Goal: Task Accomplishment & Management: Use online tool/utility

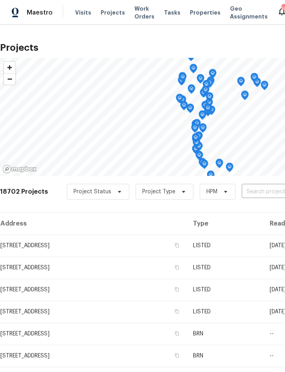
click at [258, 188] on input "text" at bounding box center [287, 192] width 90 height 12
type input "1215 me"
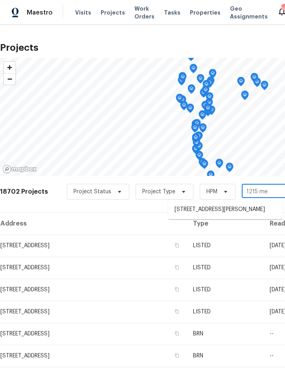
click at [224, 213] on li "[STREET_ADDRESS][PERSON_NAME]" at bounding box center [225, 209] width 114 height 13
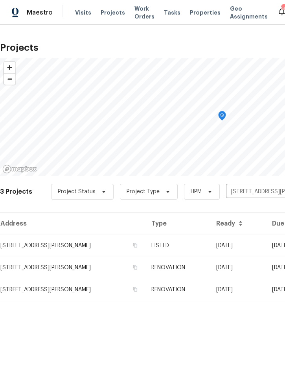
click at [202, 244] on td "LISTED" at bounding box center [177, 245] width 65 height 22
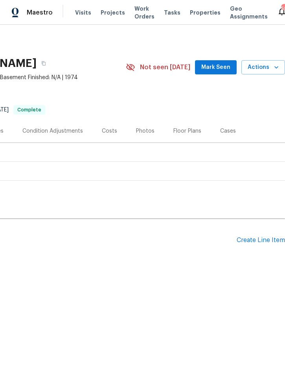
scroll to position [0, 159]
click at [256, 240] on div "Create Line Item" at bounding box center [261, 239] width 48 height 7
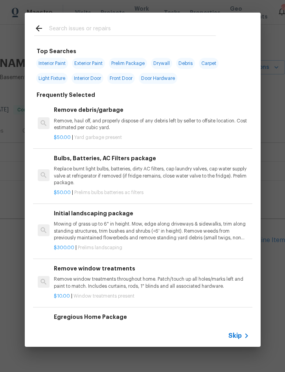
click at [108, 28] on input "text" at bounding box center [132, 30] width 167 height 12
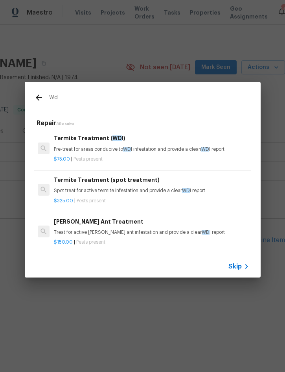
type input "Wdi"
click at [117, 187] on div "Termite Treatment (spot treatment) Spot treat for active termite infestation an…" at bounding box center [151, 184] width 195 height 19
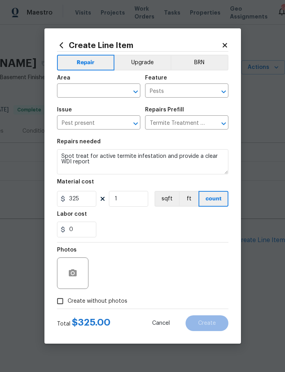
click at [91, 83] on div "Area" at bounding box center [98, 80] width 83 height 10
click at [105, 87] on input "text" at bounding box center [87, 91] width 61 height 12
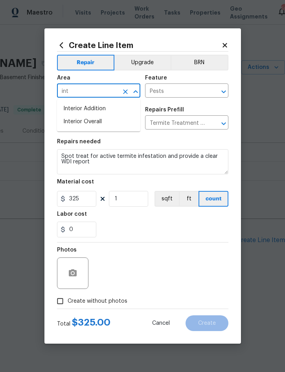
click at [97, 122] on li "Interior Overall" at bounding box center [98, 121] width 83 height 13
type input "Interior Overall"
click at [104, 306] on label "Create without photos" at bounding box center [90, 300] width 75 height 15
click at [68, 306] on input "Create without photos" at bounding box center [60, 300] width 15 height 15
checkbox input "true"
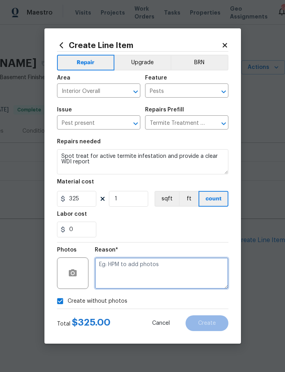
click at [158, 274] on textarea at bounding box center [162, 272] width 134 height 31
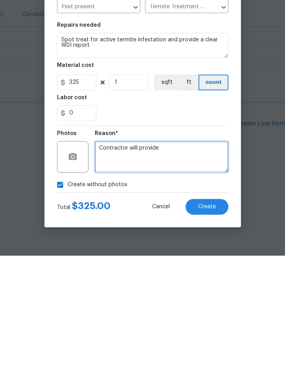
type textarea "Contractor will provide"
click at [214, 315] on button "Create" at bounding box center [207, 323] width 43 height 16
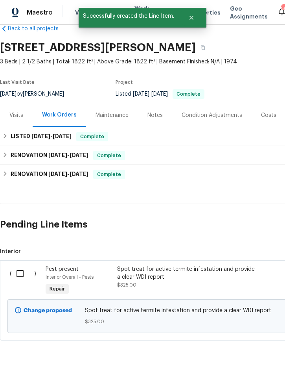
scroll to position [16, 0]
click at [19, 275] on input "checkbox" at bounding box center [23, 273] width 22 height 17
checkbox input "true"
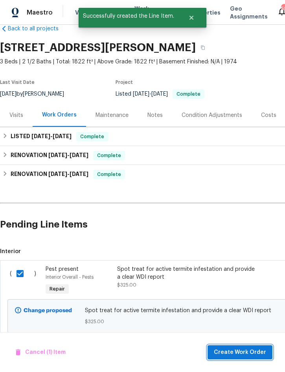
click at [237, 356] on span "Create Work Order" at bounding box center [240, 352] width 52 height 10
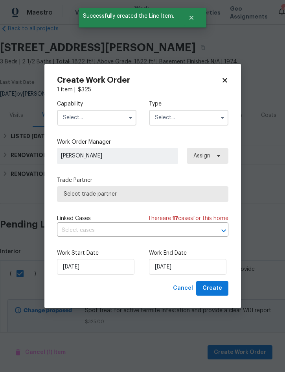
click at [107, 119] on input "text" at bounding box center [96, 118] width 79 height 16
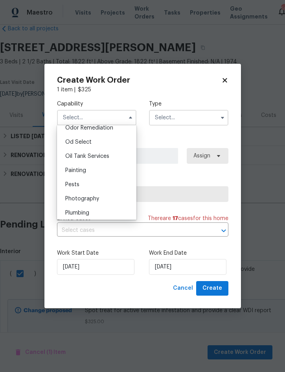
scroll to position [632, 0]
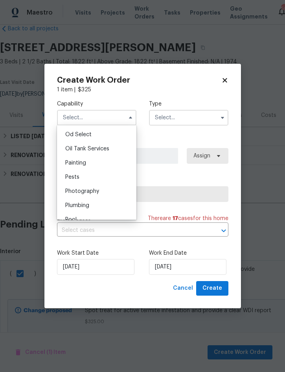
click at [90, 176] on div "Pests" at bounding box center [97, 177] width 76 height 14
type input "Pests"
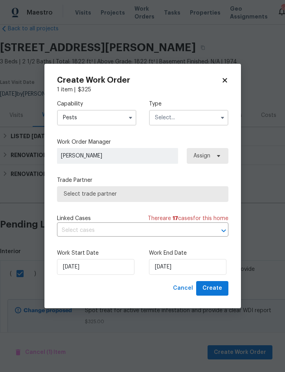
click at [193, 118] on input "text" at bounding box center [188, 118] width 79 height 16
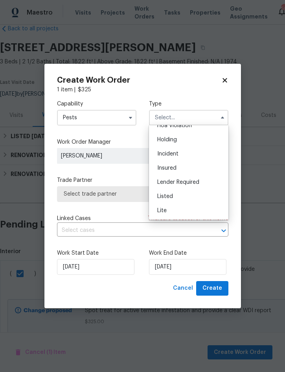
scroll to position [51, 0]
click at [181, 165] on div "Listed" at bounding box center [189, 168] width 76 height 14
type input "Listed"
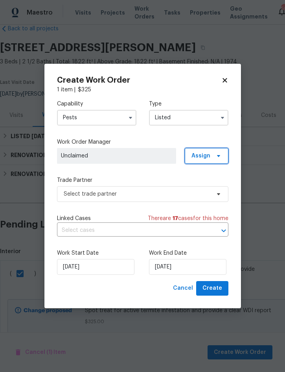
click at [212, 155] on span "Assign" at bounding box center [207, 156] width 44 height 16
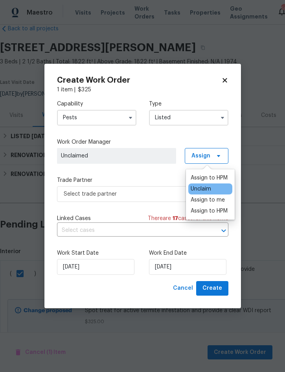
click at [218, 199] on div "Assign to me" at bounding box center [208, 200] width 34 height 8
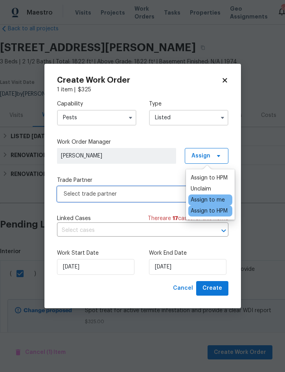
click at [135, 196] on span "Select trade partner" at bounding box center [137, 194] width 147 height 8
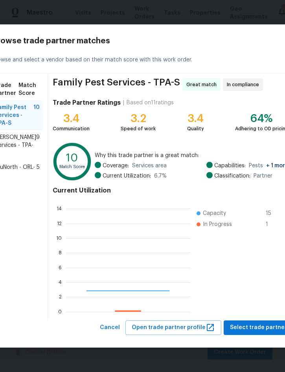
scroll to position [110, 125]
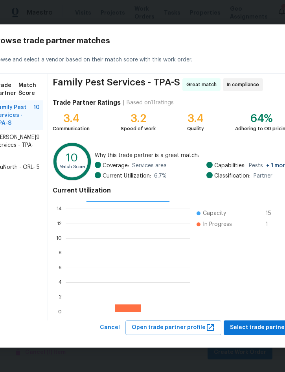
click at [10, 154] on span "Massey Services - TPA-S" at bounding box center [15, 145] width 41 height 24
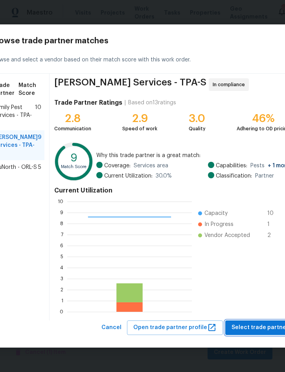
click at [257, 327] on span "Select trade partner" at bounding box center [260, 328] width 57 height 10
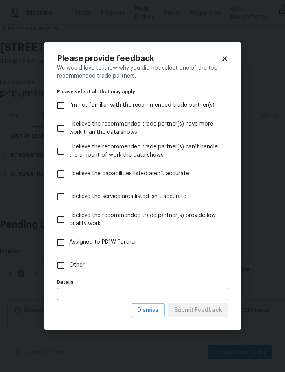
click at [82, 264] on span "Other" at bounding box center [76, 265] width 15 height 8
click at [69, 264] on input "Other" at bounding box center [61, 265] width 17 height 17
checkbox input "true"
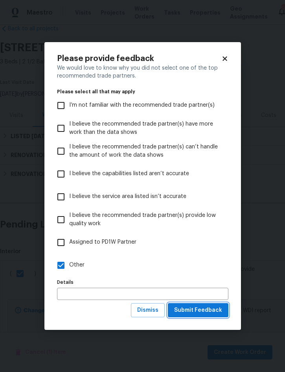
click at [202, 307] on span "Submit Feedback" at bounding box center [198, 310] width 48 height 10
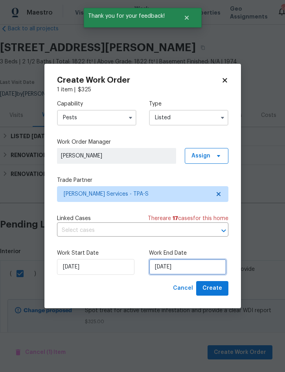
click at [197, 267] on input "9/4/2025" at bounding box center [188, 267] width 78 height 16
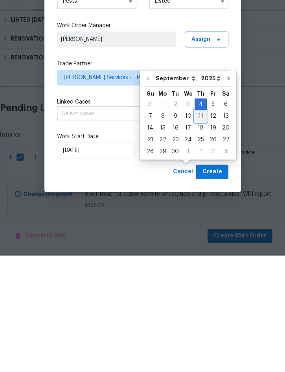
click at [200, 227] on div "11" at bounding box center [201, 232] width 12 height 11
type input "9/11/2025"
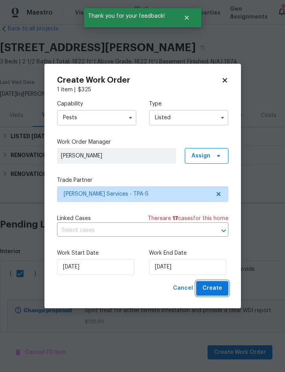
click at [218, 287] on span "Create" at bounding box center [213, 288] width 20 height 10
checkbox input "false"
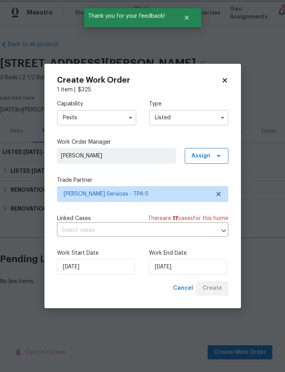
scroll to position [0, 0]
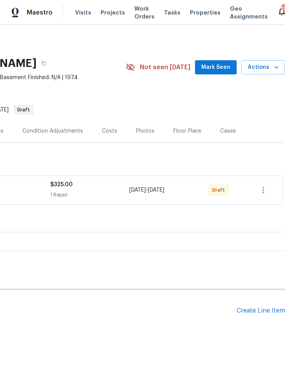
scroll to position [0, 159]
click at [265, 187] on icon "button" at bounding box center [263, 189] width 9 height 9
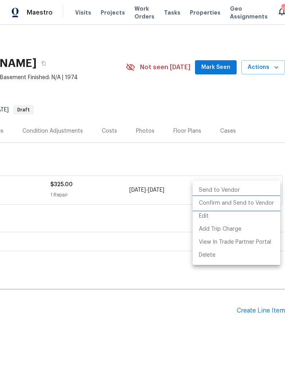
click at [245, 203] on li "Confirm and Send to Vendor" at bounding box center [237, 203] width 88 height 13
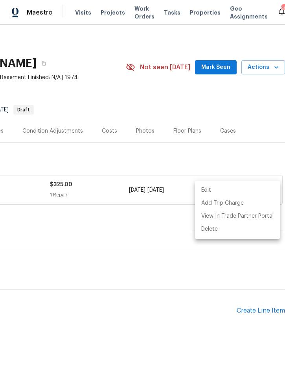
click at [266, 66] on div at bounding box center [142, 186] width 285 height 372
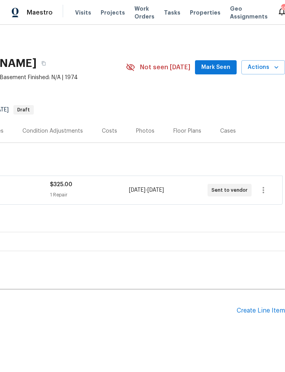
click at [269, 67] on span "Actions" at bounding box center [263, 68] width 31 height 10
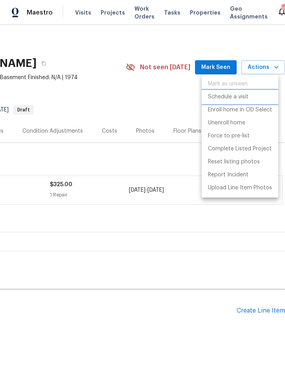
click at [238, 98] on p "Schedule a visit" at bounding box center [228, 97] width 41 height 8
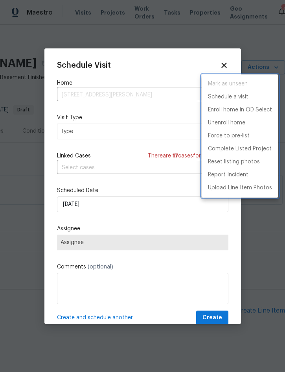
click at [96, 132] on div at bounding box center [142, 186] width 285 height 372
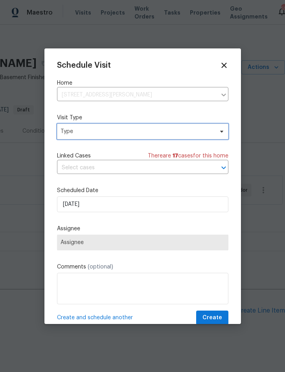
click at [110, 128] on span "Type" at bounding box center [137, 131] width 153 height 8
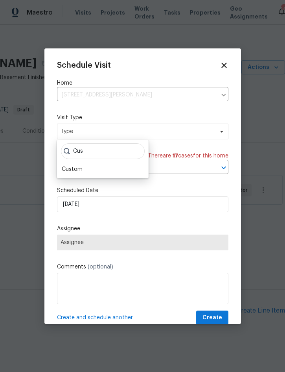
type input "Cus"
click at [86, 166] on div "Custom" at bounding box center [102, 169] width 87 height 11
click at [82, 165] on div "Custom" at bounding box center [72, 169] width 21 height 8
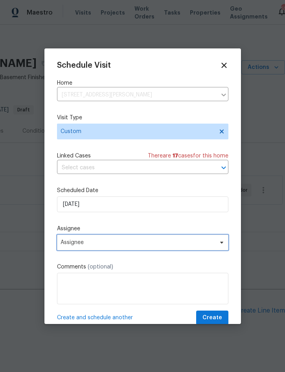
click at [103, 244] on span "Assignee" at bounding box center [138, 242] width 154 height 6
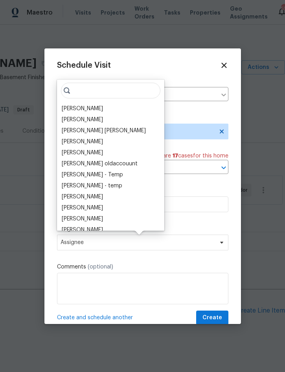
click at [94, 111] on div "[PERSON_NAME]" at bounding box center [82, 109] width 41 height 8
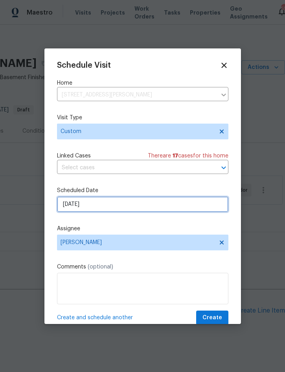
click at [127, 202] on input "9/4/2025" at bounding box center [143, 204] width 172 height 16
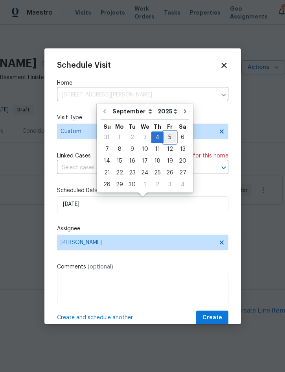
click at [168, 136] on div "5" at bounding box center [170, 137] width 13 height 11
type input "9/5/2025"
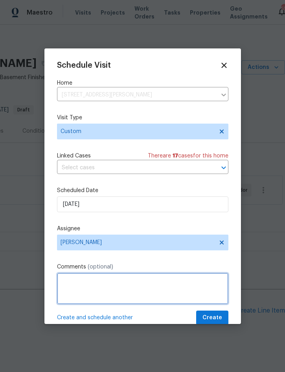
click at [111, 283] on textarea at bounding box center [143, 288] width 172 height 31
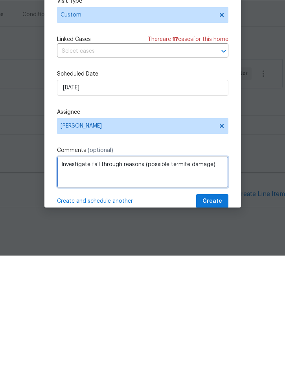
type textarea "Investigate fall through reasons (possible termite damage)."
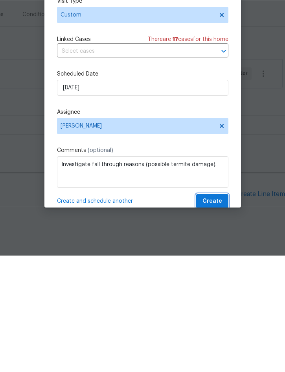
click at [218, 313] on span "Create" at bounding box center [213, 318] width 20 height 10
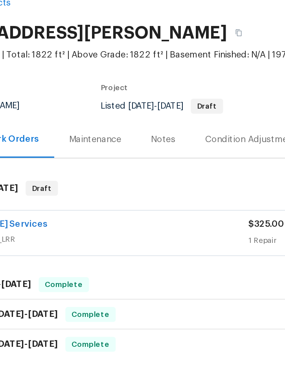
scroll to position [0, 0]
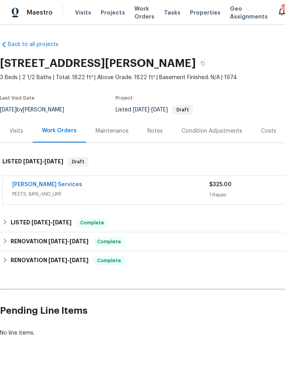
click at [113, 15] on span "Projects" at bounding box center [113, 13] width 24 height 8
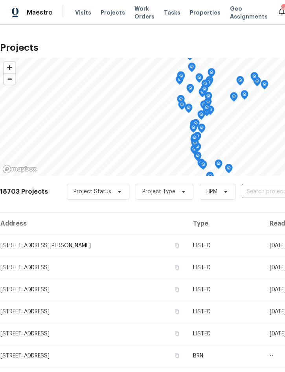
click at [261, 194] on input "text" at bounding box center [287, 192] width 90 height 12
type input "6585"
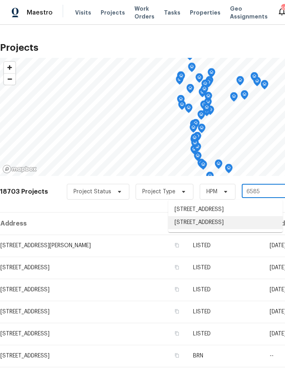
click at [219, 225] on li "6585 Crews Vue Loop, Lakeland, FL 33813" at bounding box center [225, 222] width 114 height 13
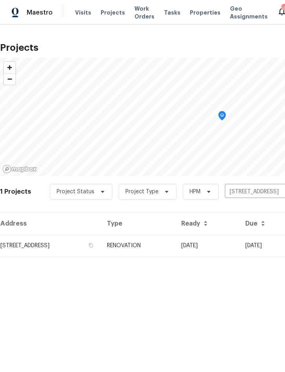
click at [175, 243] on td "RENOVATION" at bounding box center [138, 245] width 74 height 22
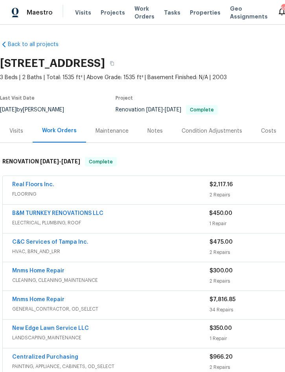
click at [29, 186] on link "Real Floors Inc." at bounding box center [33, 185] width 42 height 6
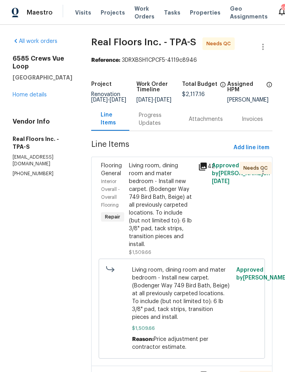
click at [165, 225] on div "Living room, dining room and mater bedroom - Install new carpet. (Bodenger Way …" at bounding box center [161, 205] width 65 height 87
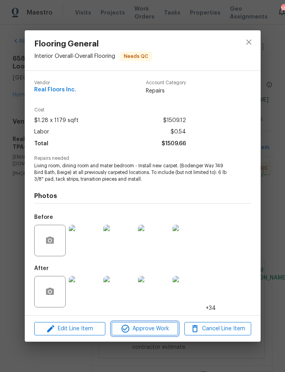
click at [156, 328] on span "Approve Work" at bounding box center [145, 329] width 62 height 10
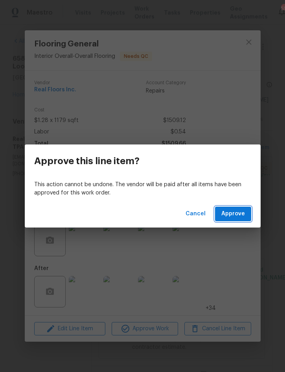
click at [238, 219] on button "Approve" at bounding box center [233, 214] width 36 height 15
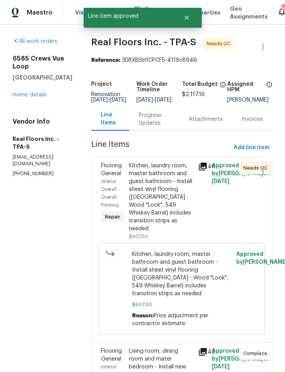
click at [166, 201] on div "Kitchen, laundry room, master bathroom and guest bathroom - Install sheet vinyl…" at bounding box center [161, 197] width 65 height 71
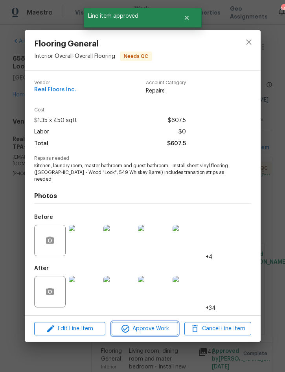
click at [151, 327] on span "Approve Work" at bounding box center [145, 329] width 62 height 10
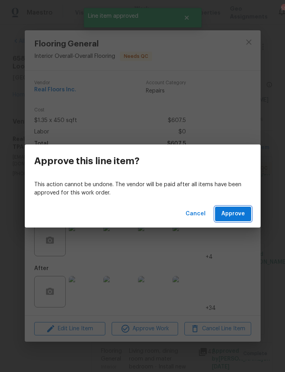
click at [235, 211] on span "Approve" at bounding box center [233, 214] width 24 height 10
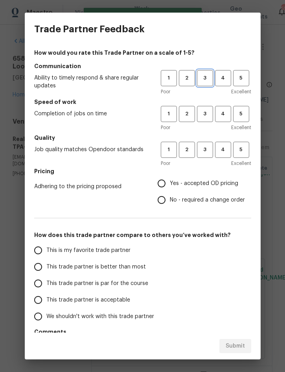
click at [205, 76] on span "3" at bounding box center [205, 78] width 15 height 9
click at [201, 148] on span "3" at bounding box center [205, 149] width 15 height 9
click at [201, 110] on span "3" at bounding box center [205, 113] width 15 height 9
click at [164, 185] on input "Yes - accepted OD pricing" at bounding box center [161, 183] width 17 height 17
radio input "true"
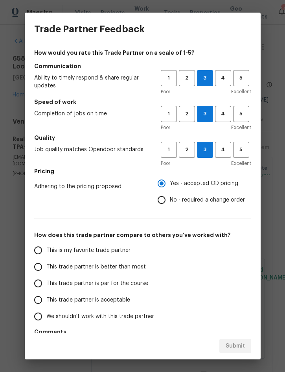
click at [50, 266] on span "This trade partner is better than most" at bounding box center [96, 267] width 100 height 8
click at [46, 266] on input "This trade partner is better than most" at bounding box center [38, 266] width 17 height 17
click at [233, 347] on span "Submit" at bounding box center [235, 346] width 19 height 10
radio input "true"
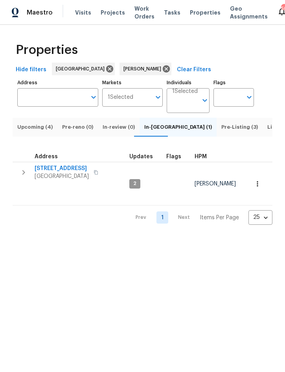
click at [221, 131] on span "Pre-Listing (3)" at bounding box center [239, 127] width 37 height 9
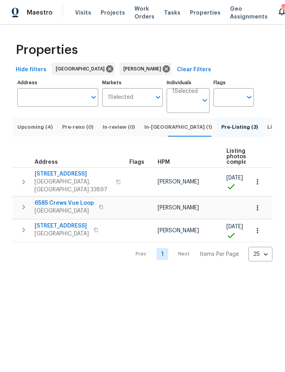
click at [268, 131] on span "Listed (13)" at bounding box center [281, 127] width 27 height 9
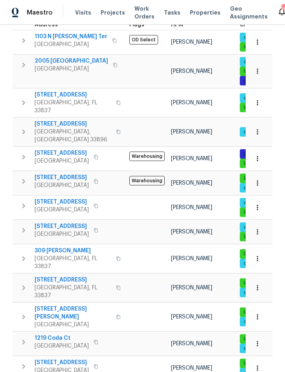
scroll to position [137, 0]
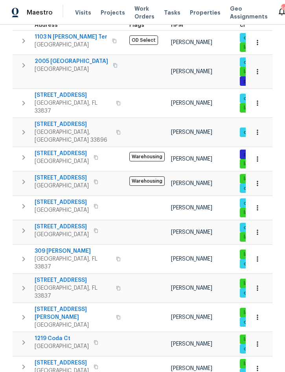
click at [259, 313] on icon "button" at bounding box center [258, 317] width 8 height 8
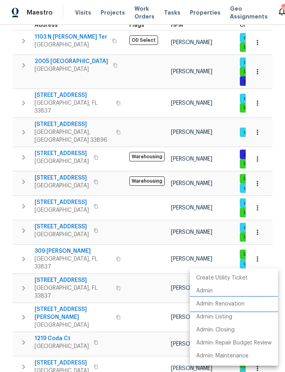
click at [241, 302] on p "Admin: Renovation" at bounding box center [220, 304] width 48 height 8
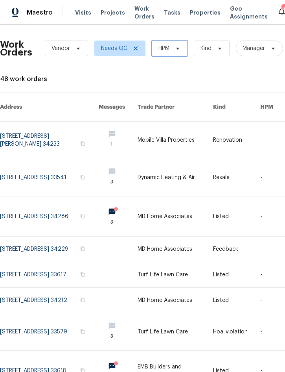
click at [173, 50] on span at bounding box center [176, 48] width 9 height 6
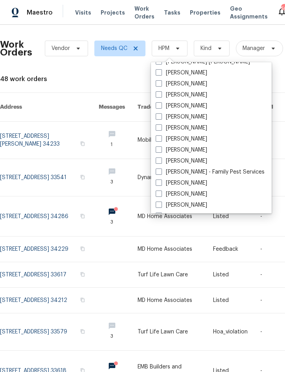
scroll to position [76, 0]
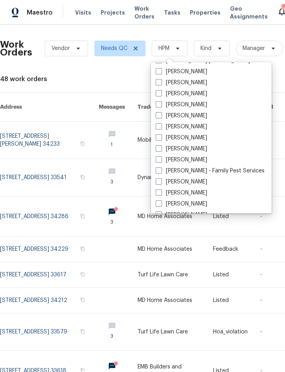
click at [196, 159] on label "[PERSON_NAME]" at bounding box center [182, 160] width 52 height 8
click at [161, 159] on input "[PERSON_NAME]" at bounding box center [158, 158] width 5 height 5
checkbox input "true"
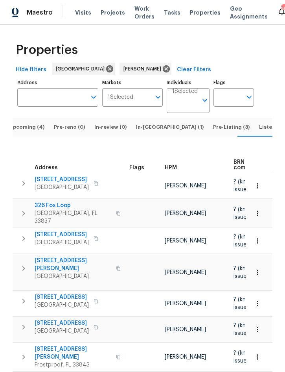
click at [28, 131] on span "Upcoming (4)" at bounding box center [26, 127] width 35 height 9
